Goal: Task Accomplishment & Management: Complete application form

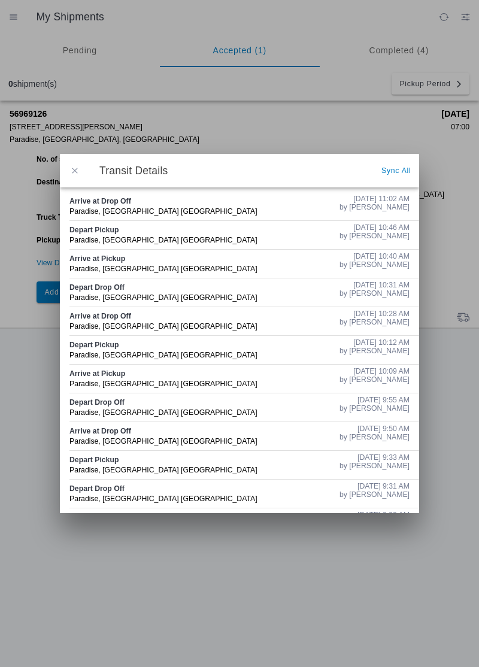
click at [75, 171] on span "button" at bounding box center [74, 170] width 11 height 11
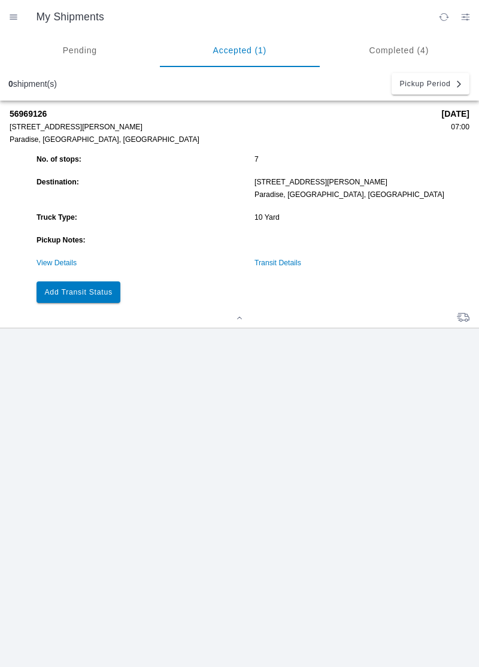
click at [0, 0] on slot "Add Transit Status" at bounding box center [0, 0] width 0 height 0
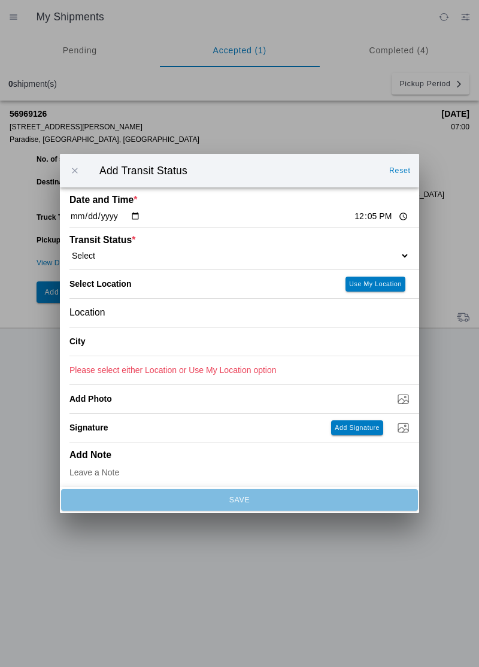
click at [353, 218] on input "12:05" at bounding box center [381, 216] width 56 height 13
type input "12:00"
click at [127, 260] on select "Select Arrive at Drop Off Arrive at Pickup Break Start Break Stop Depart Drop O…" at bounding box center [239, 255] width 340 height 11
select select "BREAKSTART"
click at [145, 319] on div "Location" at bounding box center [239, 313] width 340 height 28
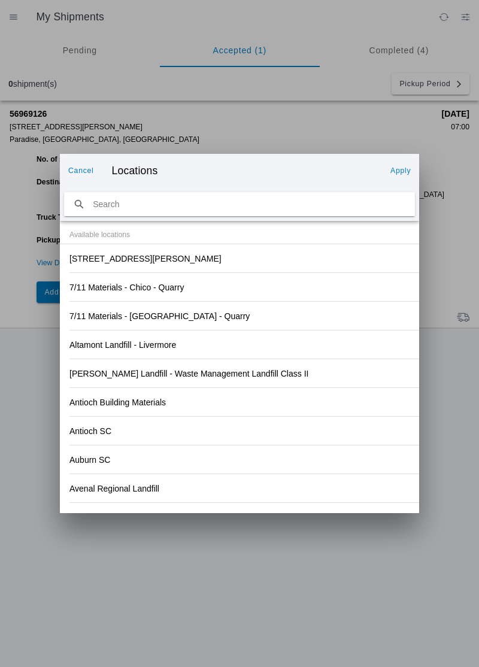
click at [205, 265] on div "[STREET_ADDRESS][PERSON_NAME]" at bounding box center [239, 258] width 340 height 28
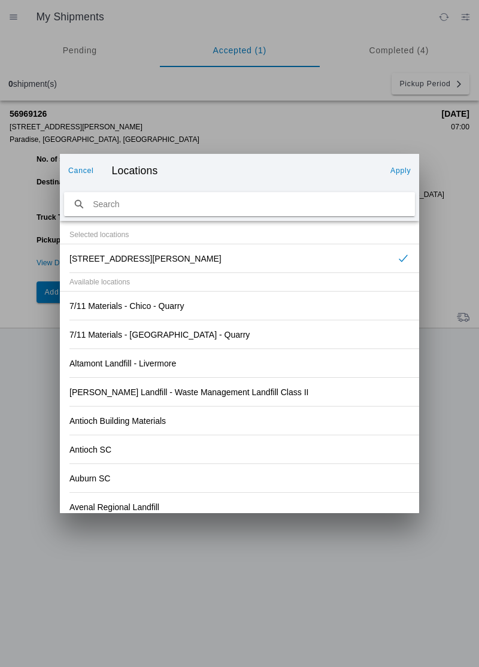
click at [398, 176] on button "Apply" at bounding box center [401, 170] width 30 height 19
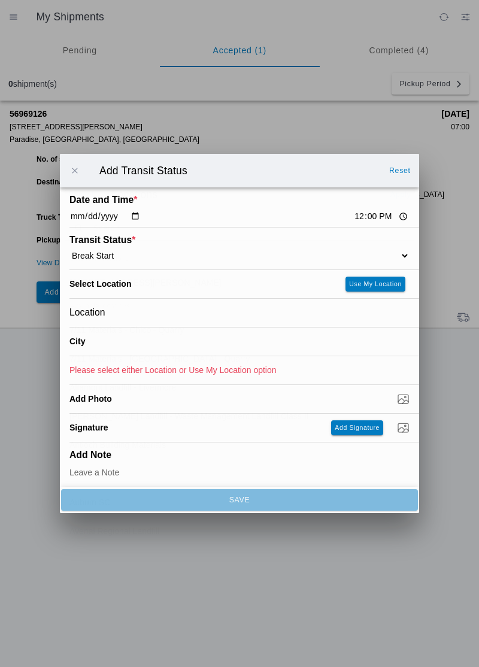
type input "Paradise"
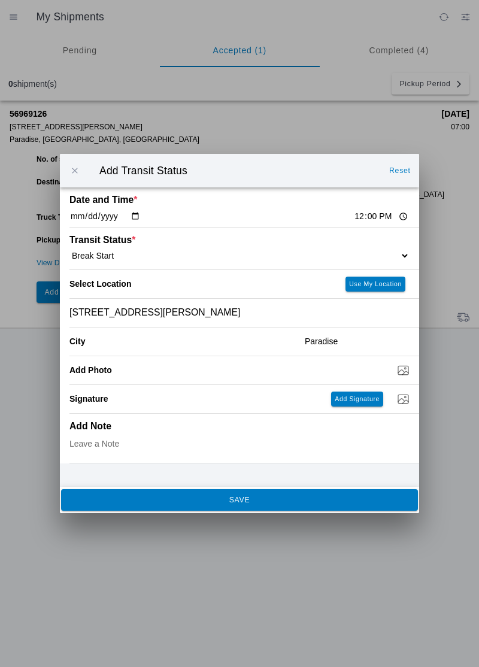
click at [283, 507] on button "SAVE" at bounding box center [239, 500] width 357 height 22
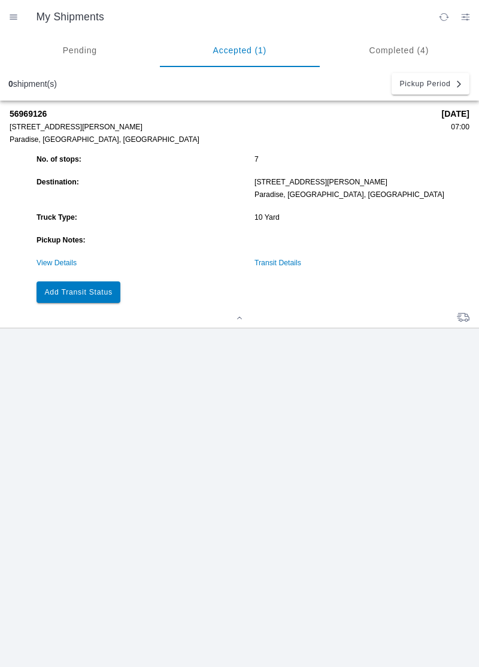
click at [0, 0] on slot "Add Transit Status" at bounding box center [0, 0] width 0 height 0
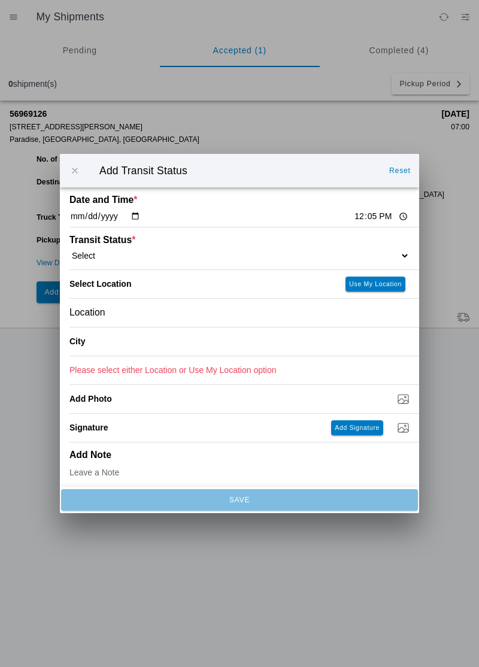
click at [353, 215] on input "12:05" at bounding box center [381, 216] width 56 height 13
type input "12:30"
click at [109, 256] on select "Select Arrive at Drop Off Arrive at Pickup Break Start Break Stop Depart Drop O…" at bounding box center [239, 255] width 340 height 11
select select "BREAKSTOP"
click at [111, 312] on div "Location" at bounding box center [239, 313] width 340 height 28
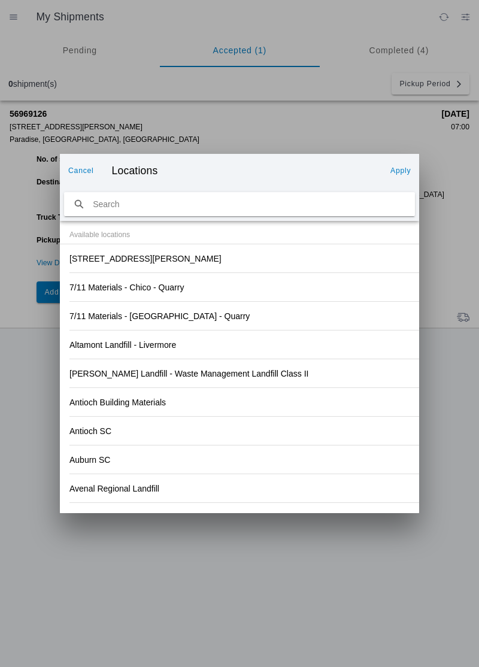
click at [169, 259] on div "[STREET_ADDRESS][PERSON_NAME]" at bounding box center [239, 258] width 340 height 28
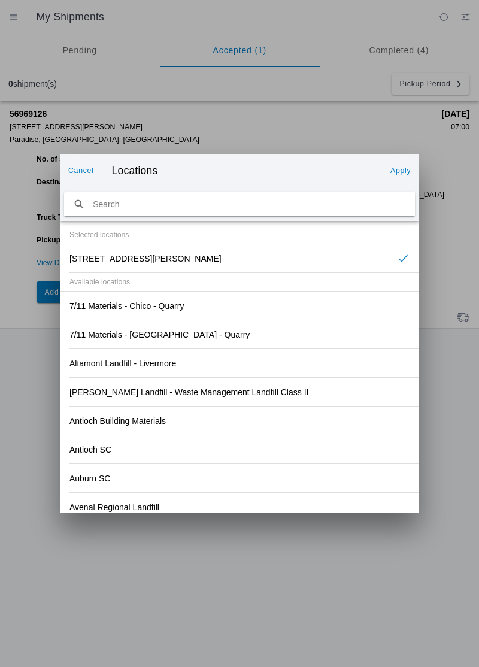
click at [0, 0] on slot "Apply" at bounding box center [0, 0] width 0 height 0
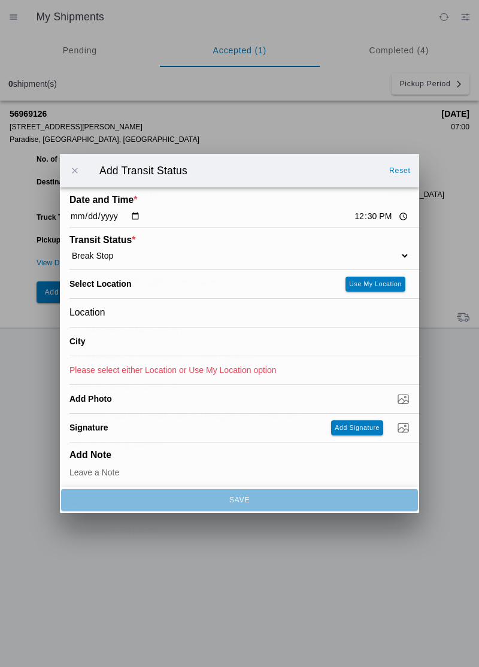
type input "Paradise"
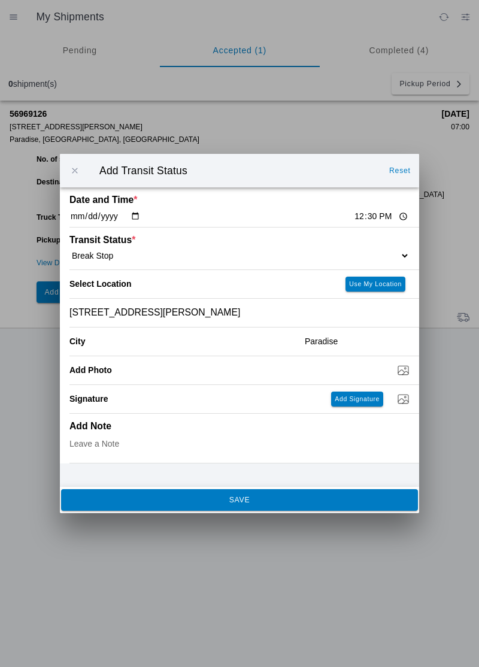
click at [277, 502] on span "SAVE" at bounding box center [239, 499] width 341 height 7
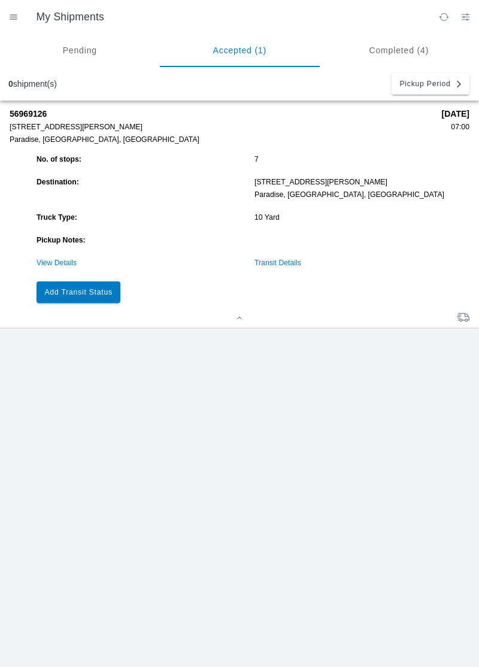
click at [0, 0] on slot "Add Transit Status" at bounding box center [0, 0] width 0 height 0
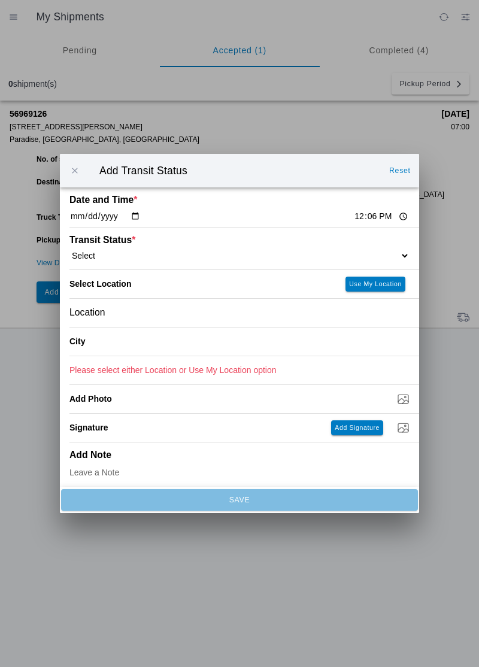
click at [353, 211] on input "12:06" at bounding box center [381, 216] width 56 height 13
type input "15:30"
click at [116, 259] on select "Select Arrive at Drop Off Arrive at Pickup Break Start Break Stop Depart Drop O…" at bounding box center [239, 255] width 340 height 11
select select "DELIVRED"
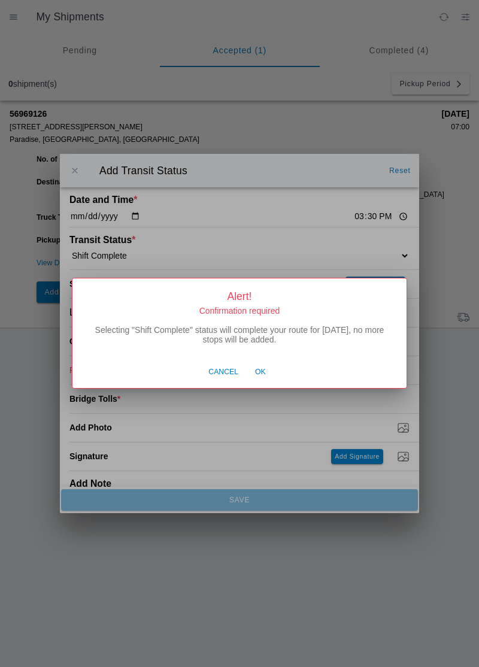
click at [263, 377] on span "Ok" at bounding box center [260, 372] width 11 height 11
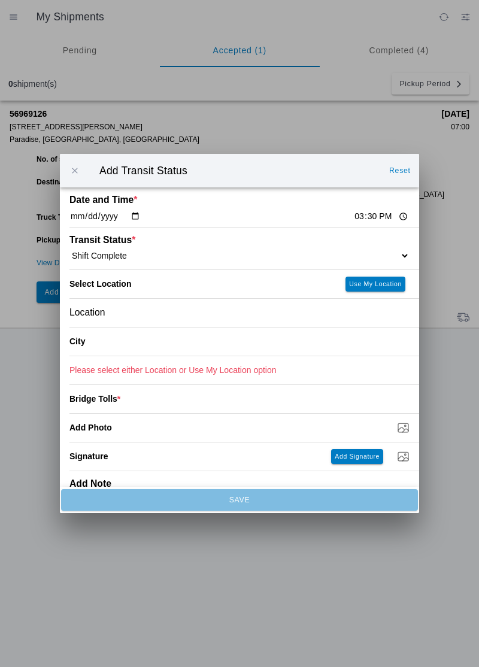
click at [140, 315] on div "Location" at bounding box center [239, 313] width 340 height 28
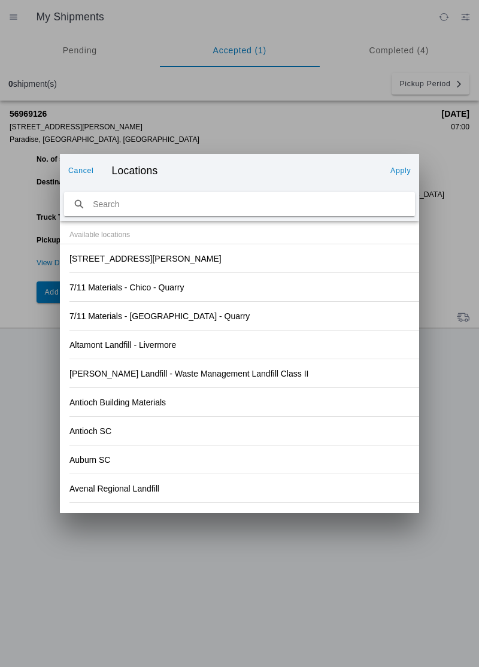
click at [201, 262] on div "[STREET_ADDRESS][PERSON_NAME]" at bounding box center [239, 258] width 340 height 28
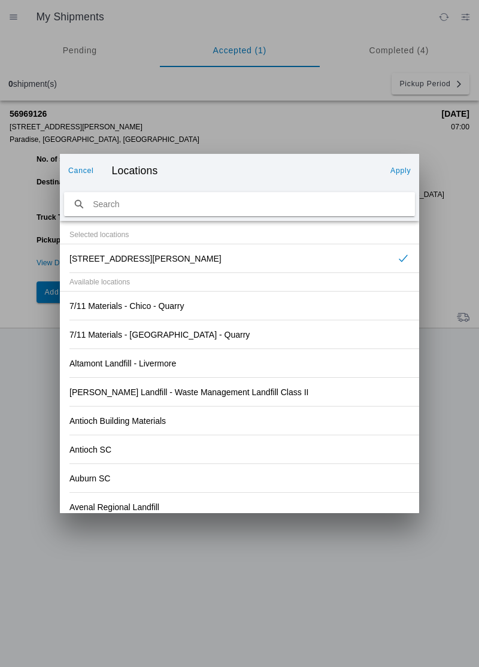
click at [0, 0] on slot "Apply" at bounding box center [0, 0] width 0 height 0
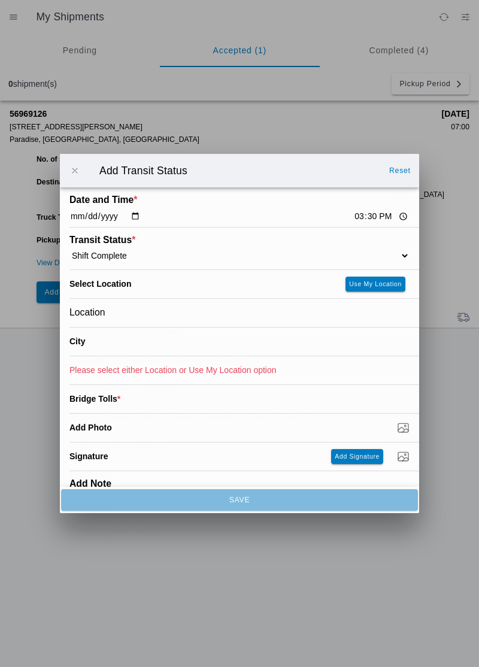
type input "Paradise"
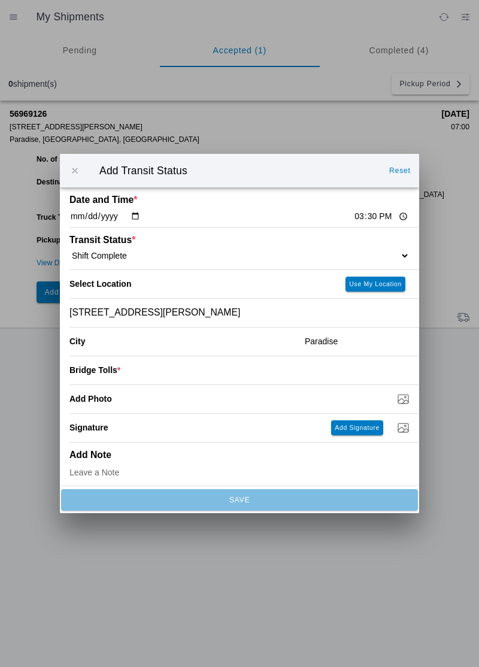
click at [162, 371] on input "number" at bounding box center [264, 370] width 289 height 26
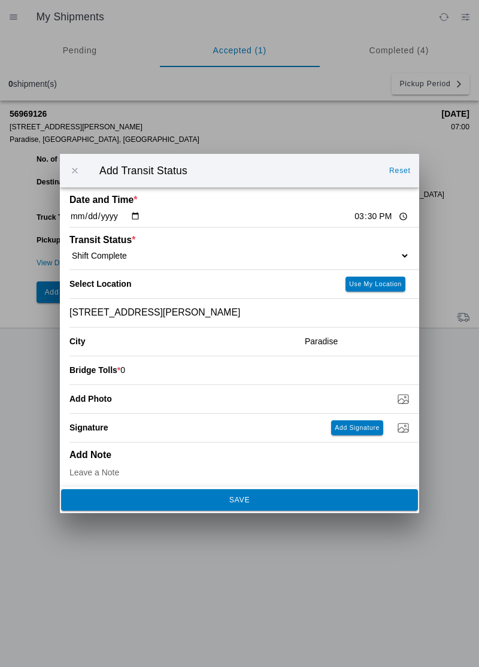
type input "0"
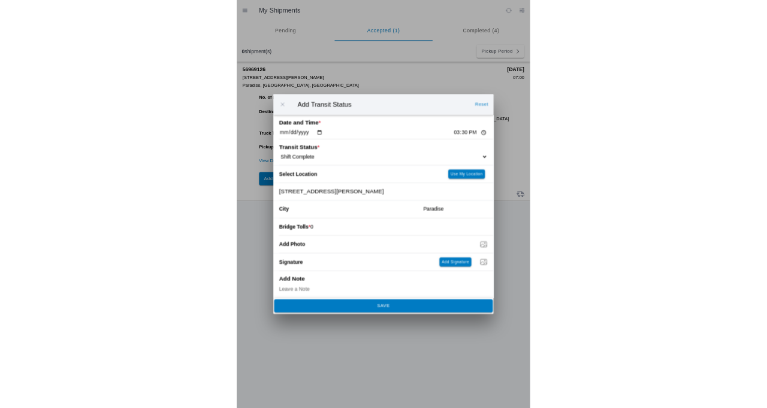
scroll to position [5, 0]
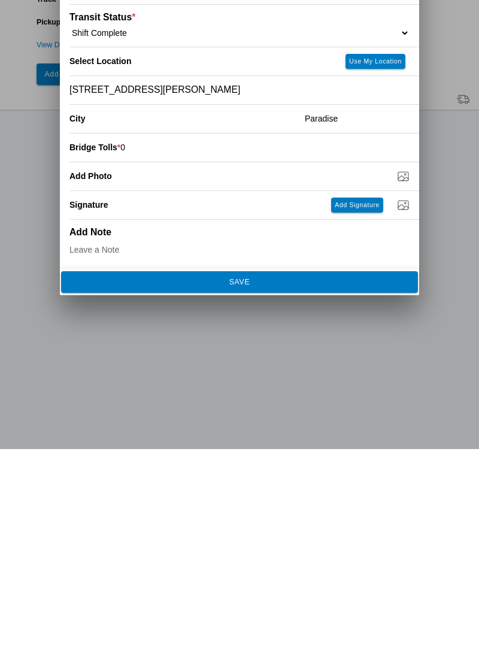
click at [290, 505] on button "SAVE" at bounding box center [239, 500] width 357 height 22
